Goal: Task Accomplishment & Management: Manage account settings

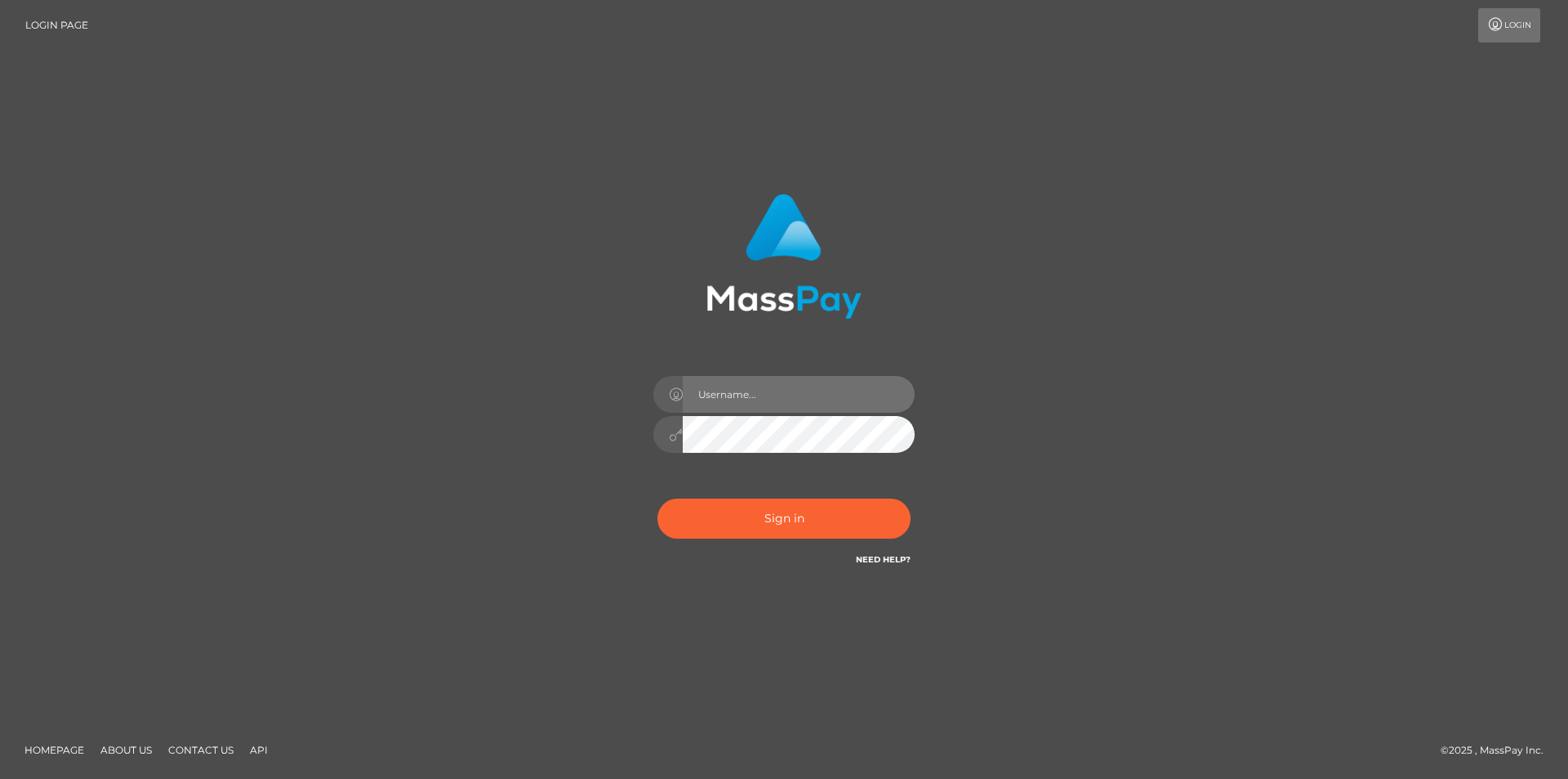
type input "alex.tp"
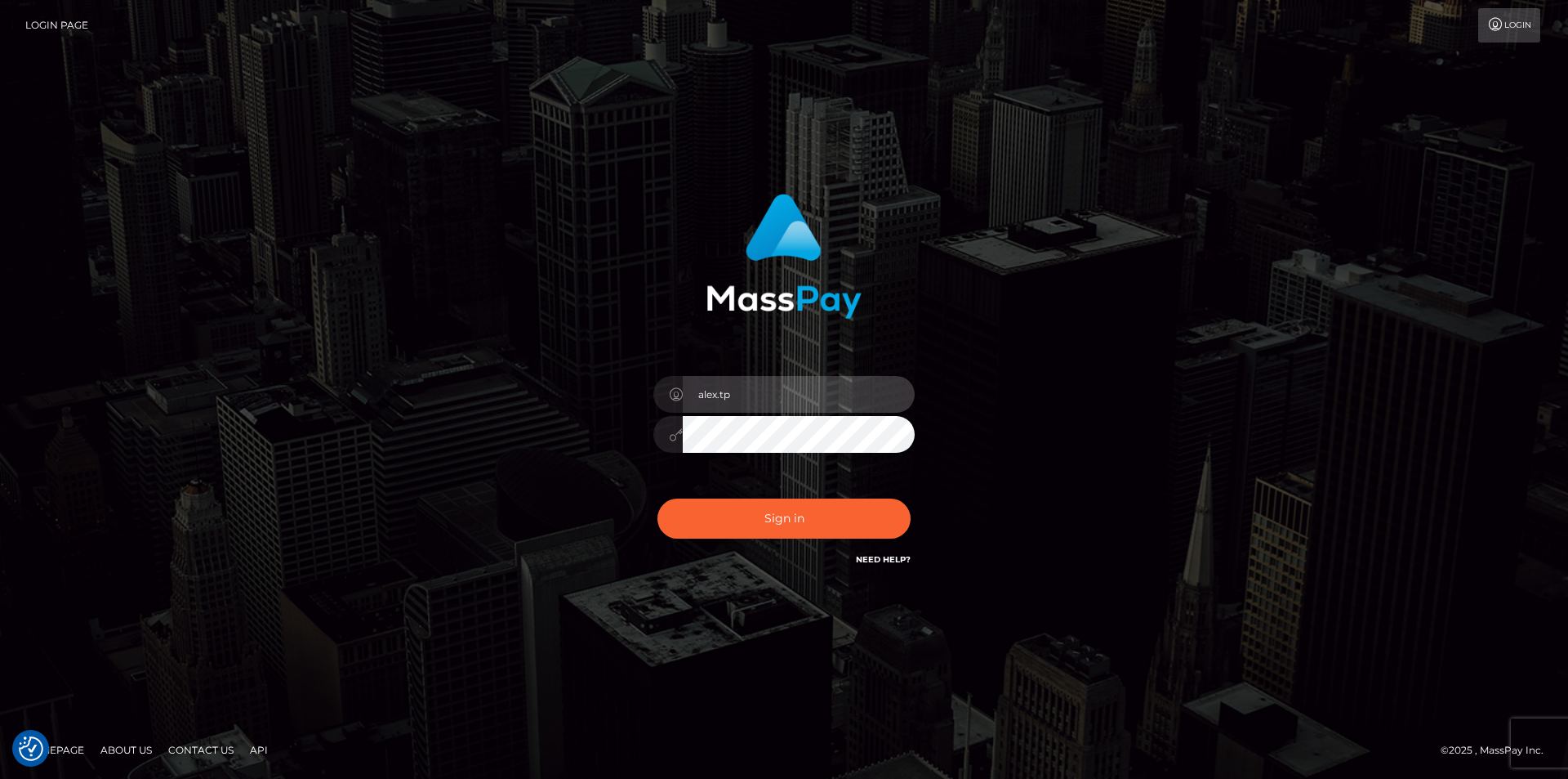
click at [805, 385] on input "alex.tp" at bounding box center [799, 394] width 232 height 37
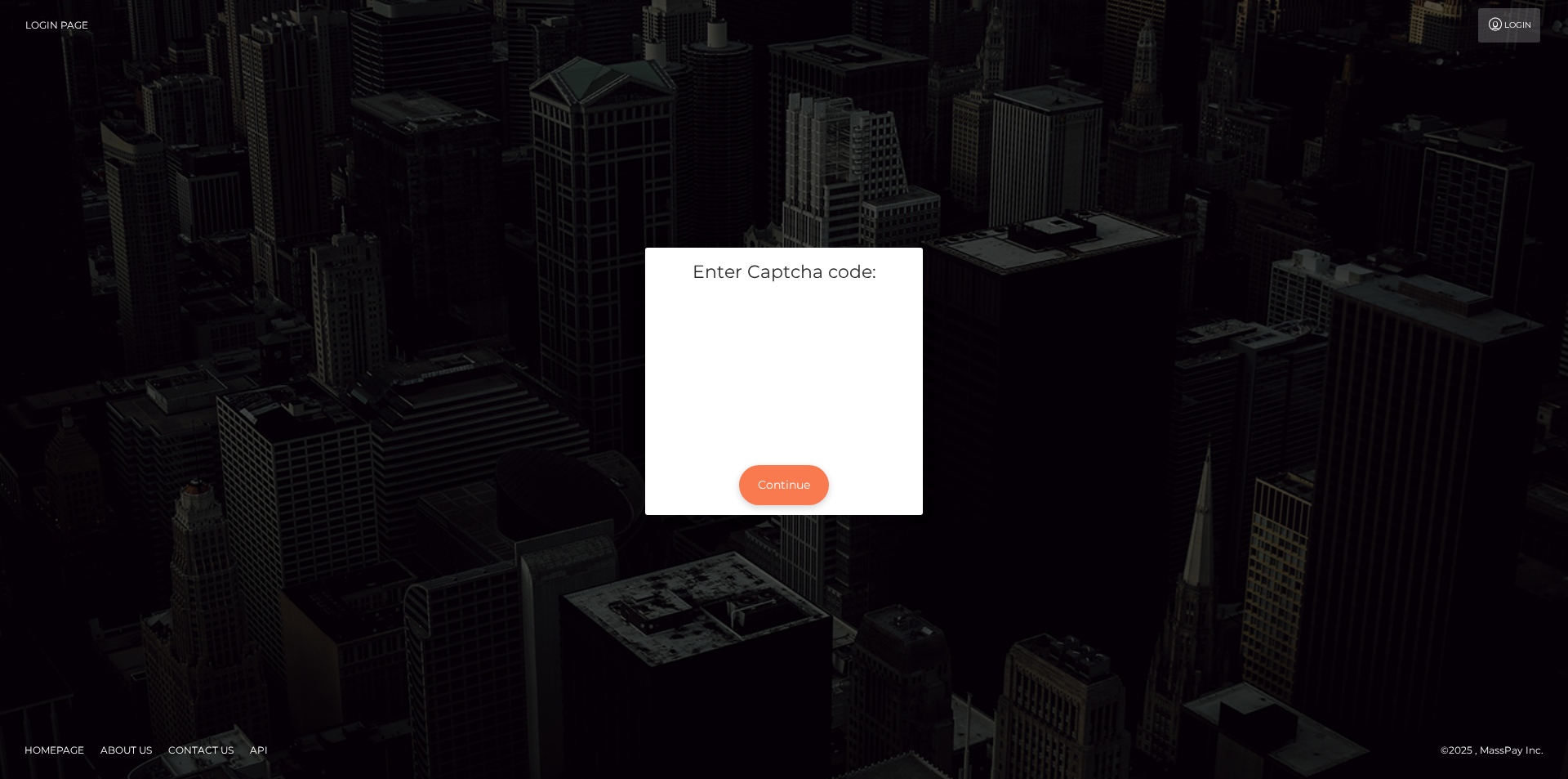
click at [753, 469] on button "Continue" at bounding box center [784, 485] width 90 height 40
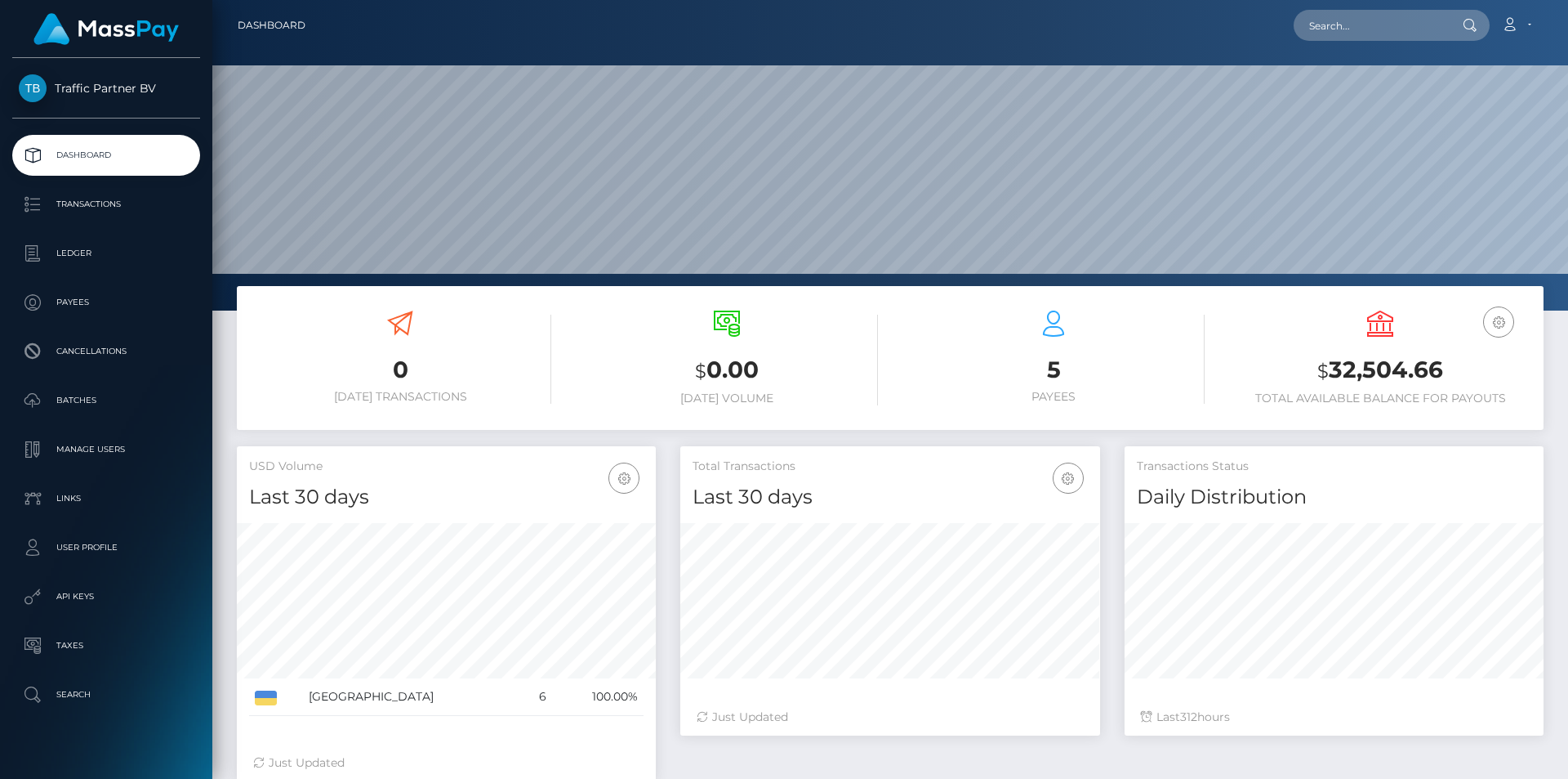
scroll to position [290, 420]
